Goal: Information Seeking & Learning: Check status

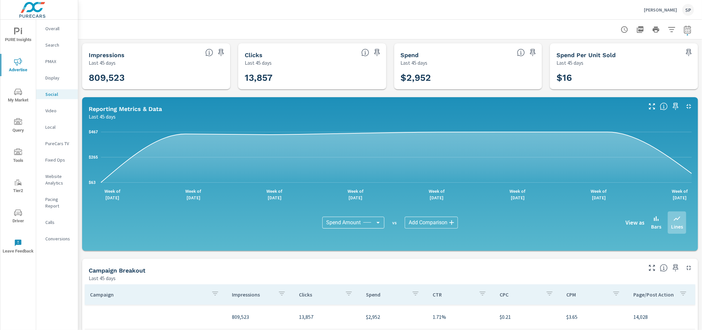
scroll to position [140, 0]
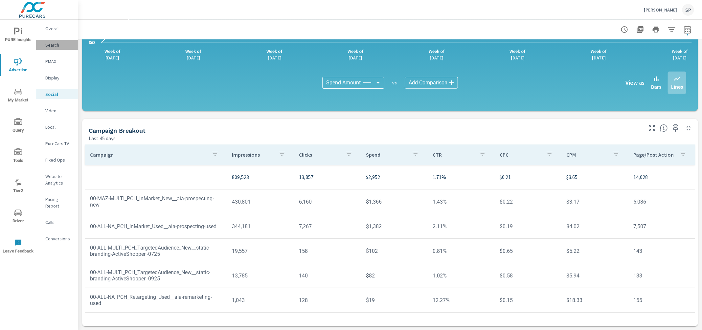
click at [54, 43] on p "Search" at bounding box center [58, 45] width 27 height 7
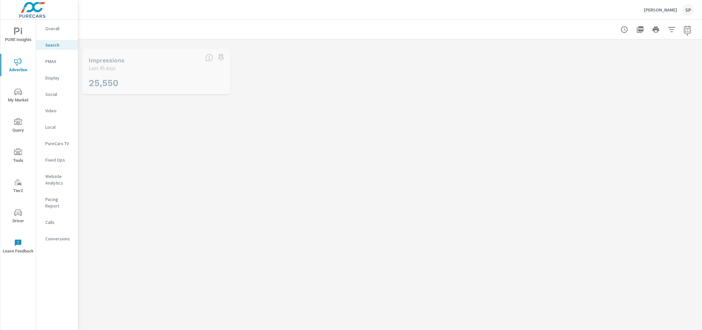
scroll to position [49, 0]
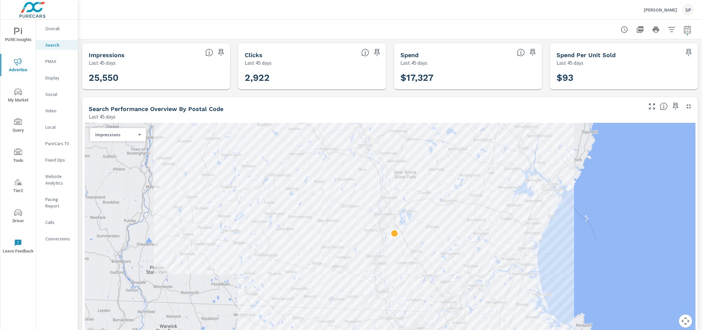
click at [134, 138] on div "Impressions 0 ​" at bounding box center [118, 134] width 56 height 13
click at [139, 134] on body "PURE Insights Advertise My Market Query Tools Tier2 Driver Leave Feedback Overa…" at bounding box center [351, 165] width 702 height 330
click at [128, 145] on li "Clicks" at bounding box center [115, 145] width 51 height 11
click at [332, 20] on div at bounding box center [390, 29] width 608 height 19
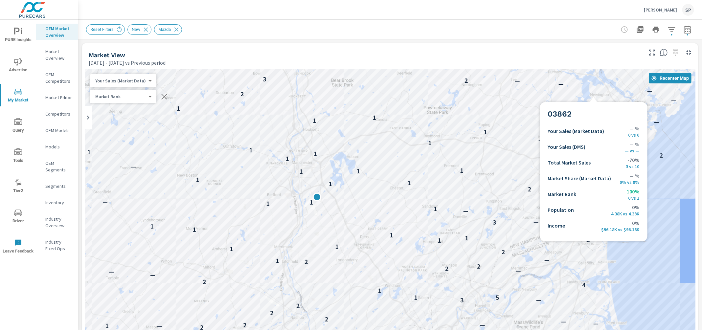
scroll to position [72, 0]
